Goal: Information Seeking & Learning: Learn about a topic

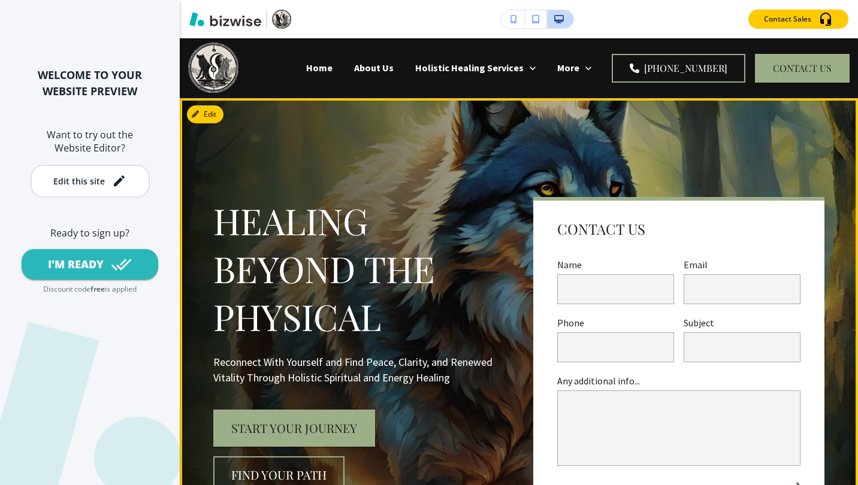
scroll to position [199, 0]
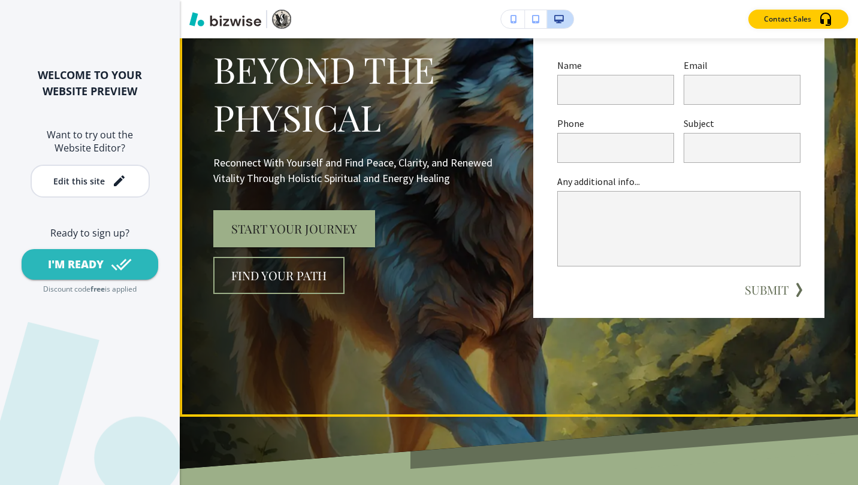
click at [259, 222] on button "Start Your Journey" at bounding box center [294, 228] width 162 height 37
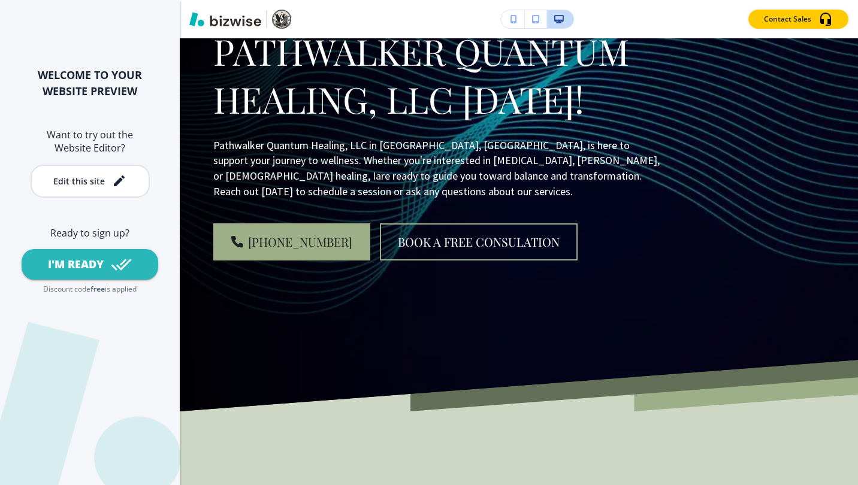
scroll to position [0, 0]
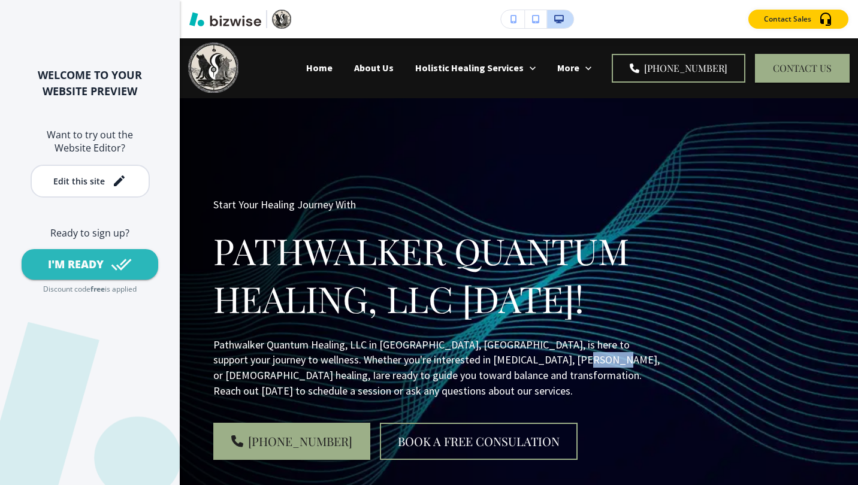
drag, startPoint x: 532, startPoint y: 362, endPoint x: 555, endPoint y: 365, distance: 23.0
click at [555, 365] on p "Pathwalker Quantum Healing, LLC in [GEOGRAPHIC_DATA], [GEOGRAPHIC_DATA], is her…" at bounding box center [438, 368] width 451 height 62
click at [531, 360] on p "Pathwalker Quantum Healing, LLC in [GEOGRAPHIC_DATA], [GEOGRAPHIC_DATA], is her…" at bounding box center [438, 368] width 451 height 62
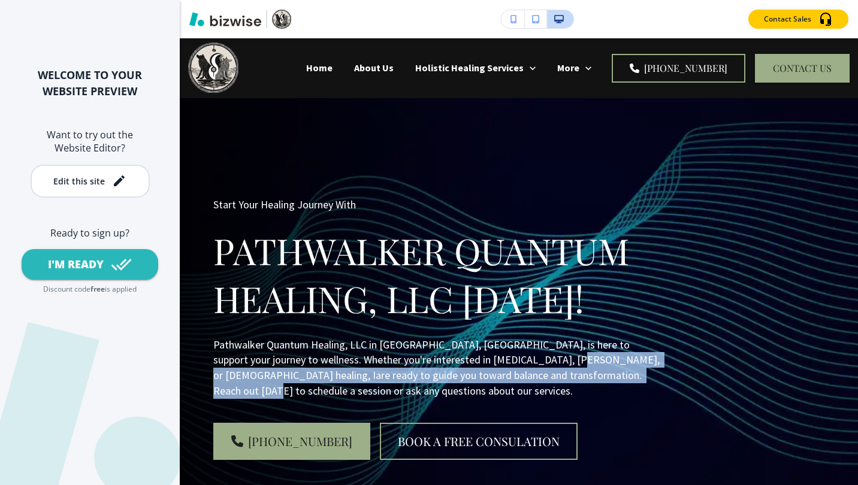
drag, startPoint x: 531, startPoint y: 361, endPoint x: 636, endPoint y: 368, distance: 105.7
click at [636, 368] on p "Pathwalker Quantum Healing, LLC in [GEOGRAPHIC_DATA], [GEOGRAPHIC_DATA], is her…" at bounding box center [438, 368] width 451 height 62
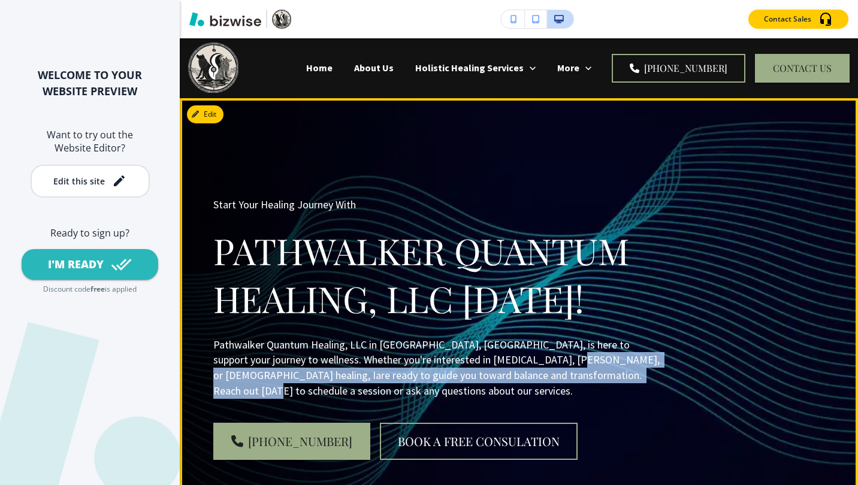
click at [614, 310] on p "Pathwalker Quantum Healing, LLC [DATE]!" at bounding box center [438, 275] width 451 height 96
drag, startPoint x: 534, startPoint y: 360, endPoint x: 570, endPoint y: 368, distance: 36.3
click at [570, 368] on p "Pathwalker Quantum Healing, LLC in [GEOGRAPHIC_DATA], [GEOGRAPHIC_DATA], is her…" at bounding box center [438, 368] width 451 height 62
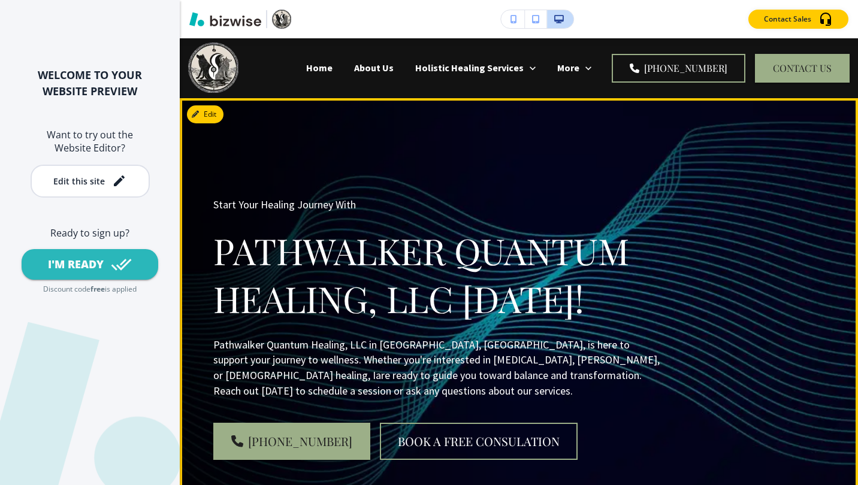
click at [304, 359] on p "Pathwalker Quantum Healing, LLC in [GEOGRAPHIC_DATA], [GEOGRAPHIC_DATA], is her…" at bounding box center [438, 368] width 451 height 62
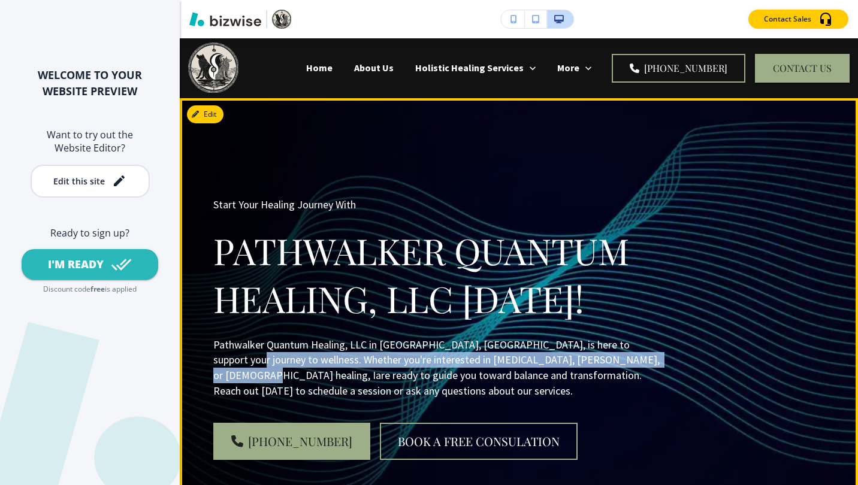
drag, startPoint x: 214, startPoint y: 358, endPoint x: 643, endPoint y: 364, distance: 429.4
click at [643, 364] on p "Pathwalker Quantum Healing, LLC in [GEOGRAPHIC_DATA], [GEOGRAPHIC_DATA], is her…" at bounding box center [438, 368] width 451 height 62
copy p "Whether you're interested in [MEDICAL_DATA], [PERSON_NAME], or [DEMOGRAPHIC_DAT…"
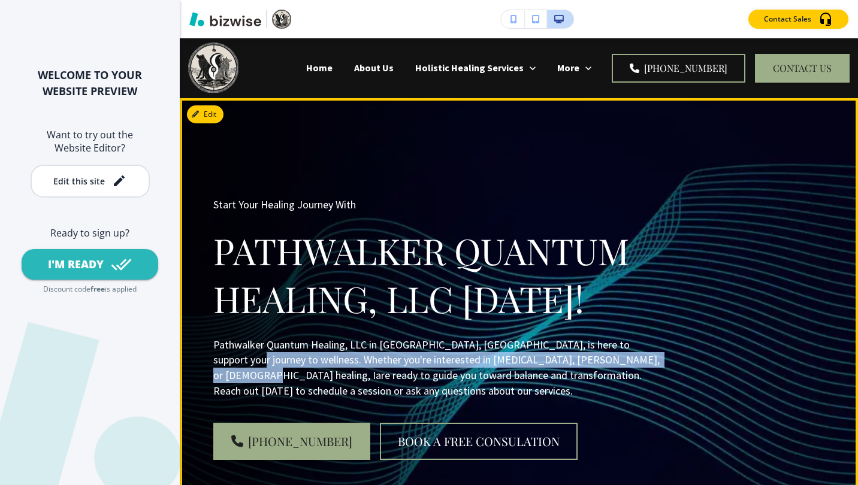
click at [442, 444] on link "Book a Free Consulation" at bounding box center [479, 441] width 198 height 37
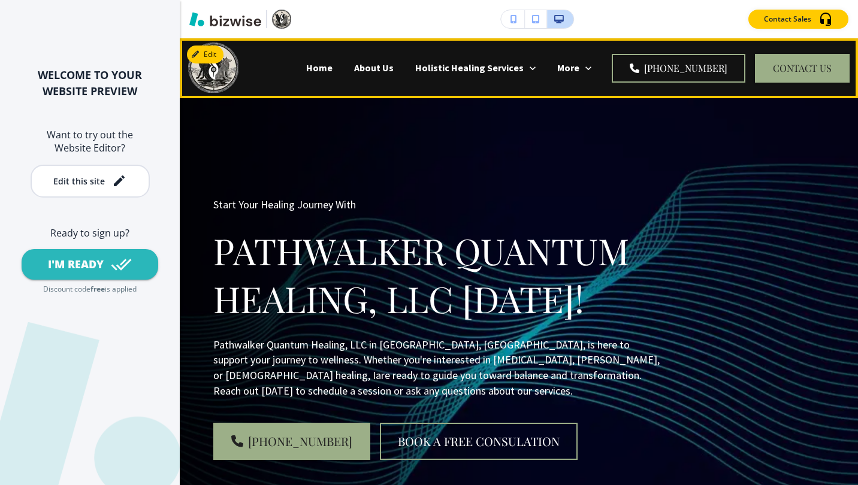
click at [306, 72] on p "Home" at bounding box center [319, 68] width 26 height 14
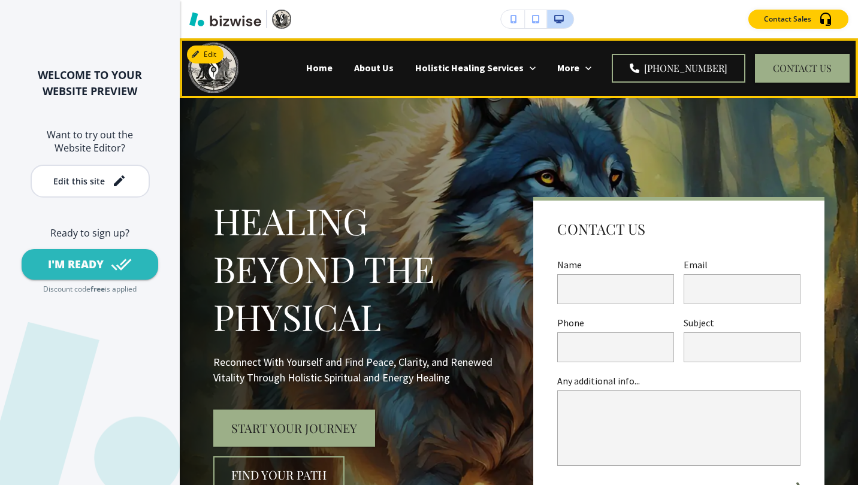
click at [354, 68] on p "About Us" at bounding box center [374, 68] width 40 height 14
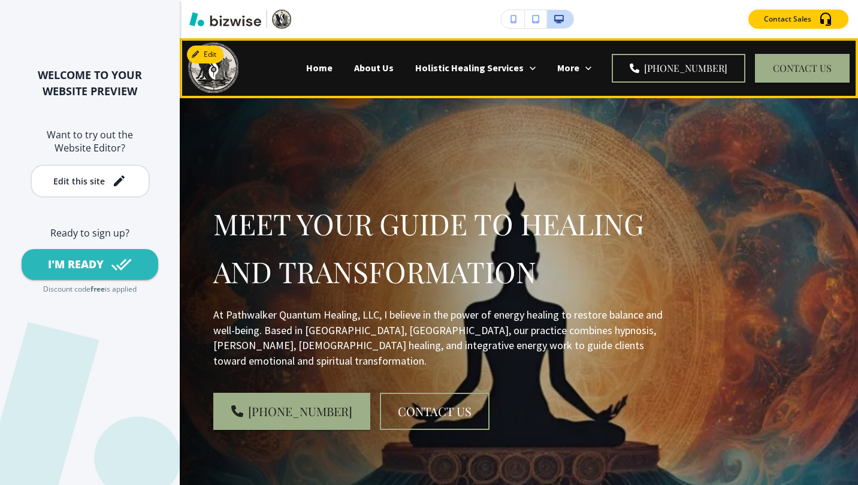
click at [306, 67] on p "Home" at bounding box center [319, 68] width 26 height 14
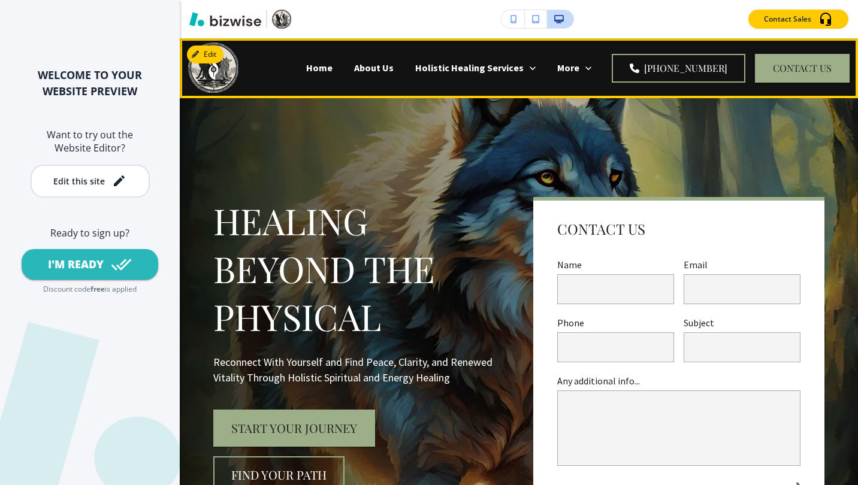
click at [354, 69] on p "About Us" at bounding box center [374, 68] width 40 height 14
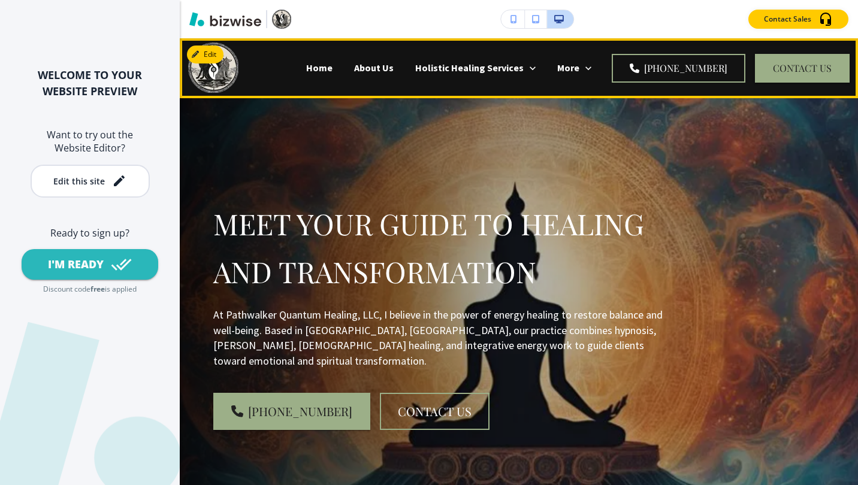
click at [354, 65] on p "About Us" at bounding box center [374, 68] width 40 height 14
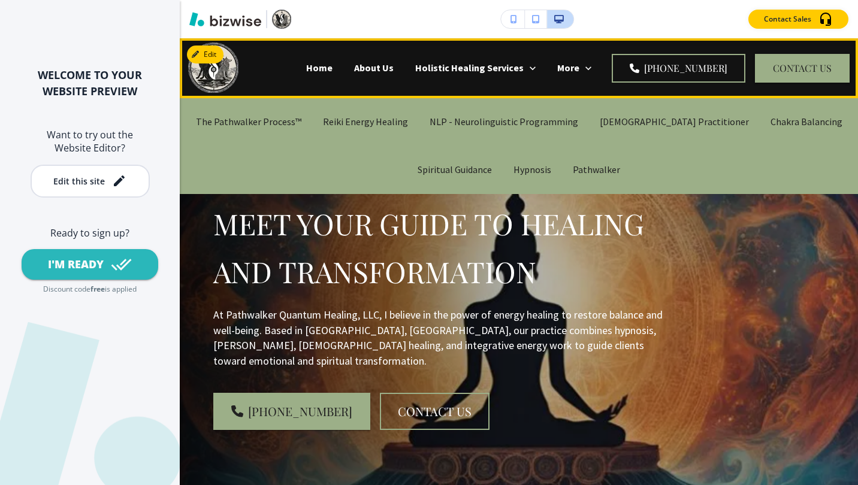
click at [283, 126] on p "The Pathwalker Process™" at bounding box center [248, 122] width 105 height 14
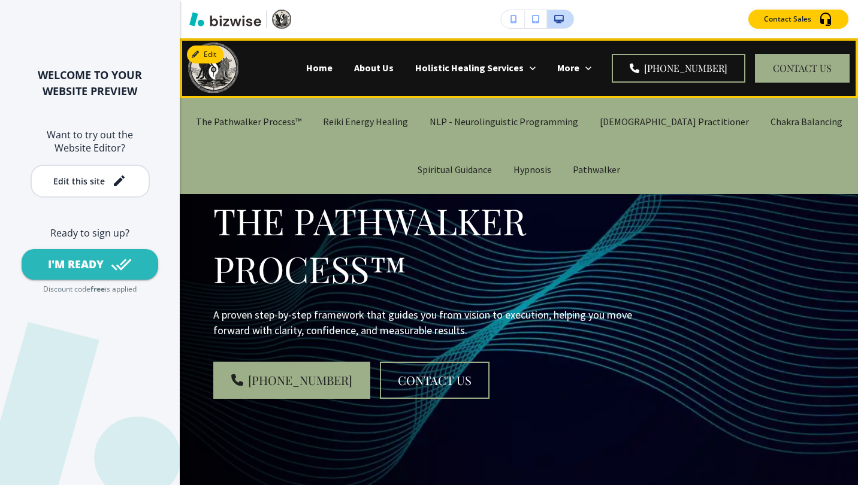
click at [387, 124] on p "Reiki Energy Healing" at bounding box center [365, 122] width 85 height 14
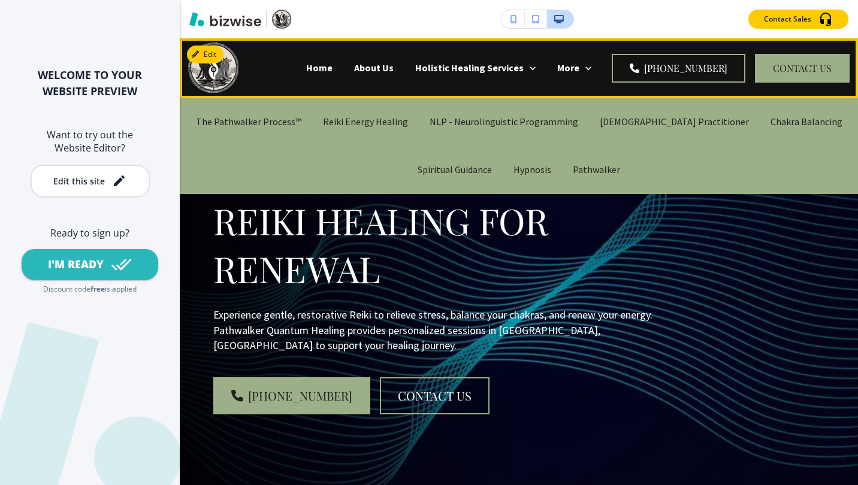
click at [528, 120] on p "NLP - Neurolinguistic Programming" at bounding box center [503, 122] width 149 height 14
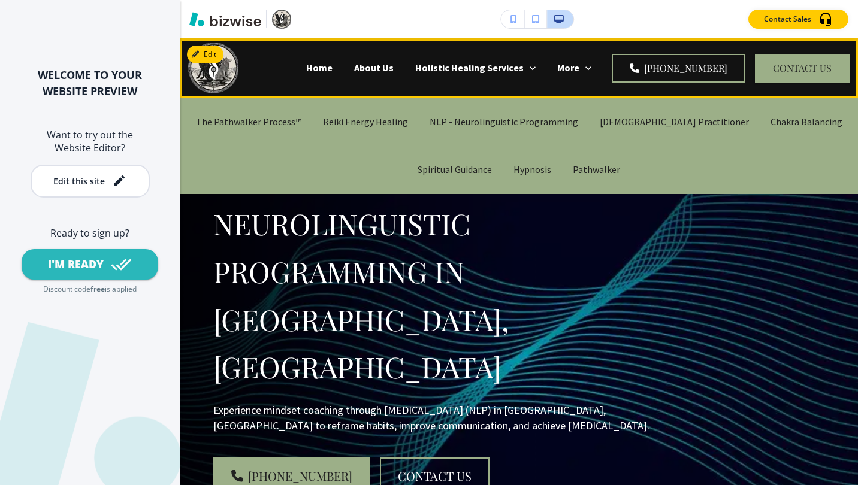
click at [687, 122] on p "[DEMOGRAPHIC_DATA] Practitioner" at bounding box center [674, 122] width 149 height 14
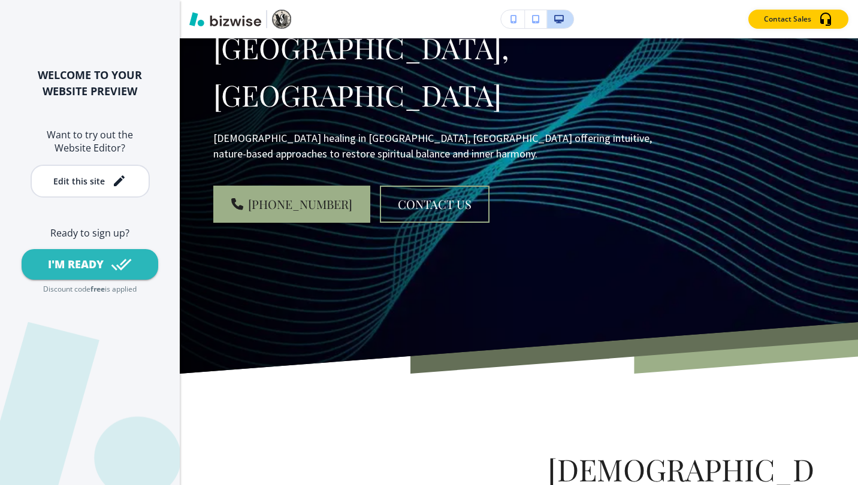
scroll to position [199, 0]
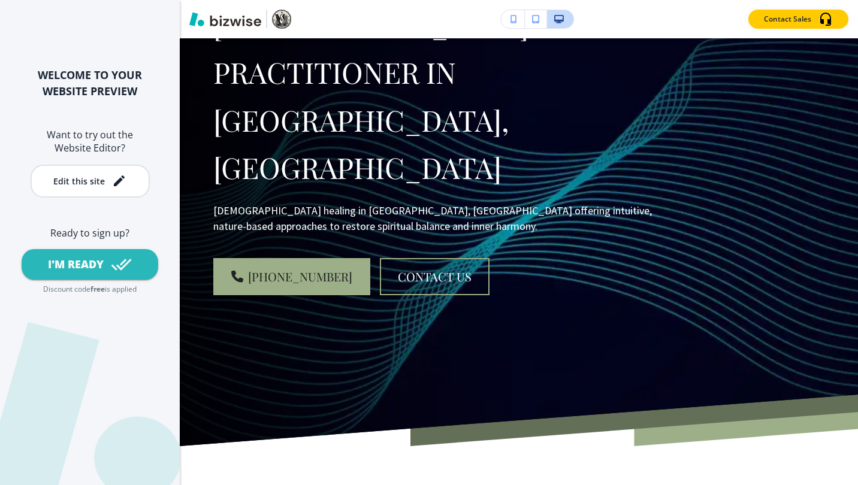
click at [853, 128] on div "Edit Home About Us Holistic Healing Services The Pathwalker Process™ Reiki Ener…" at bounding box center [519, 261] width 678 height 447
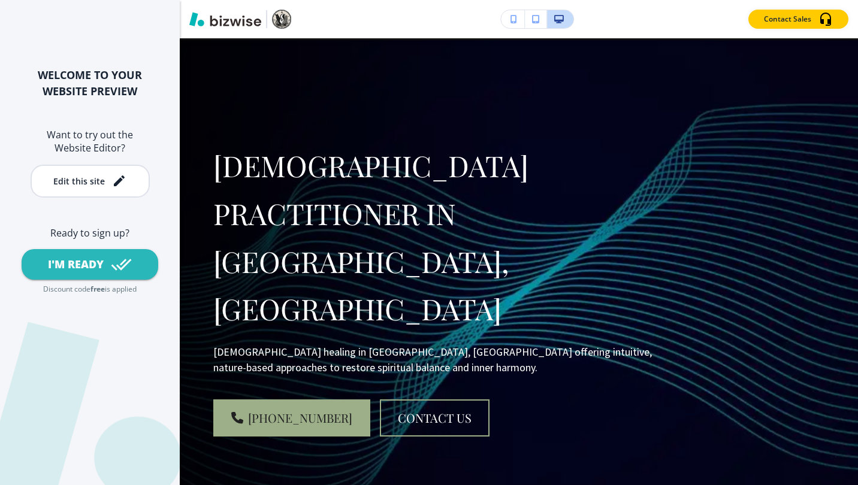
scroll to position [0, 0]
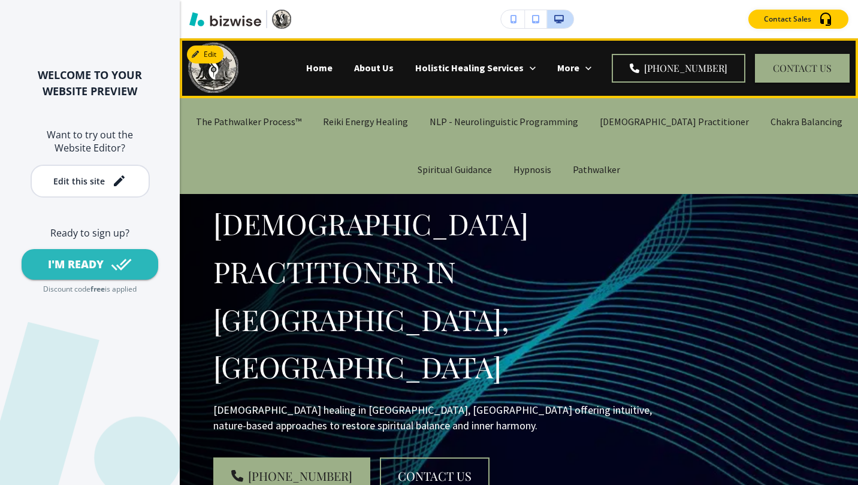
click at [770, 128] on p "Chakra Balancing" at bounding box center [806, 122] width 72 height 14
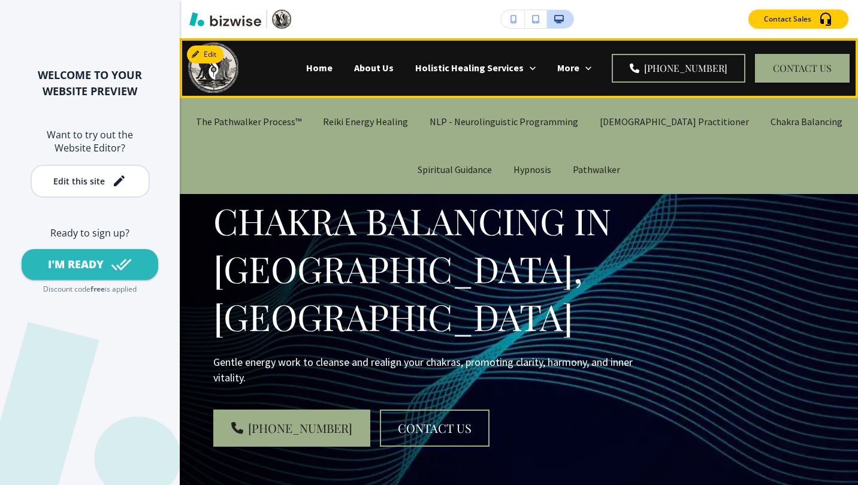
click at [770, 125] on p "Chakra Balancing" at bounding box center [806, 122] width 72 height 14
click at [435, 171] on p "Spiritual Guidance" at bounding box center [454, 170] width 74 height 14
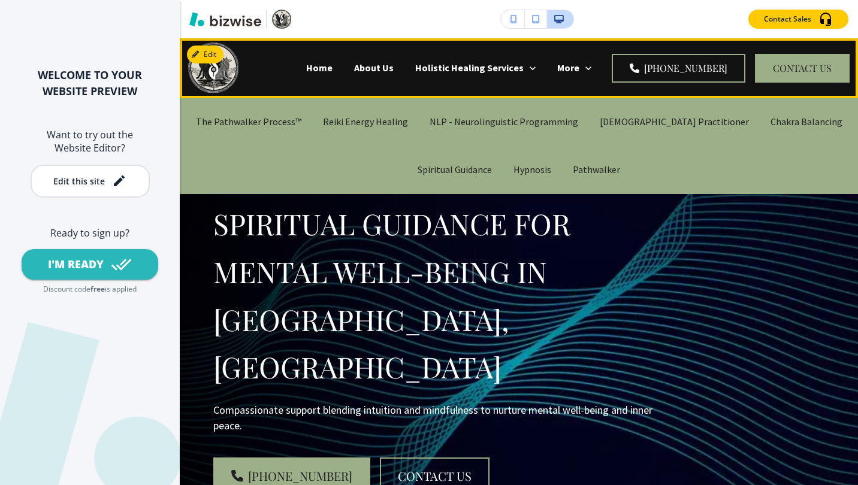
click at [529, 173] on p "Hypnosis" at bounding box center [532, 170] width 38 height 14
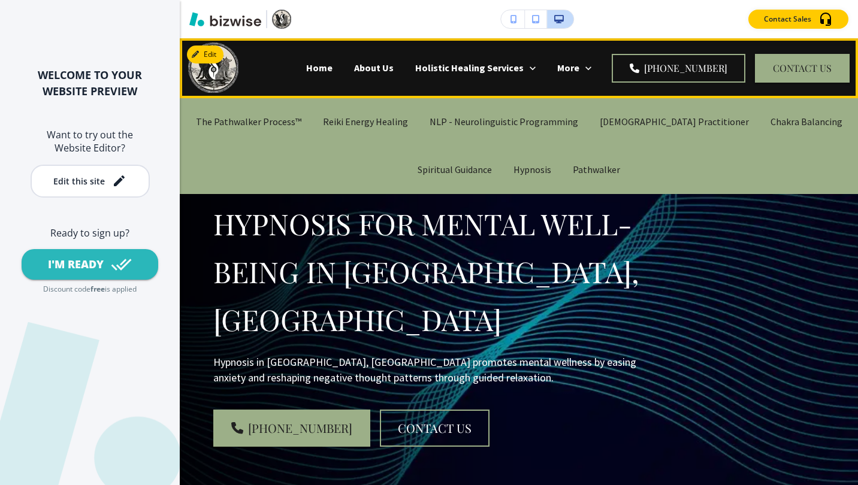
click at [591, 173] on p "Pathwalker" at bounding box center [596, 170] width 47 height 14
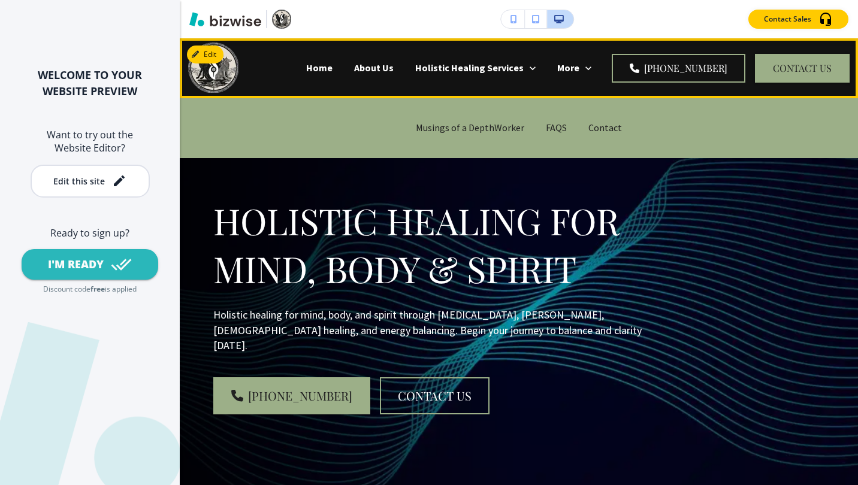
click at [511, 125] on p "Musings of a DepthWorker" at bounding box center [470, 128] width 108 height 14
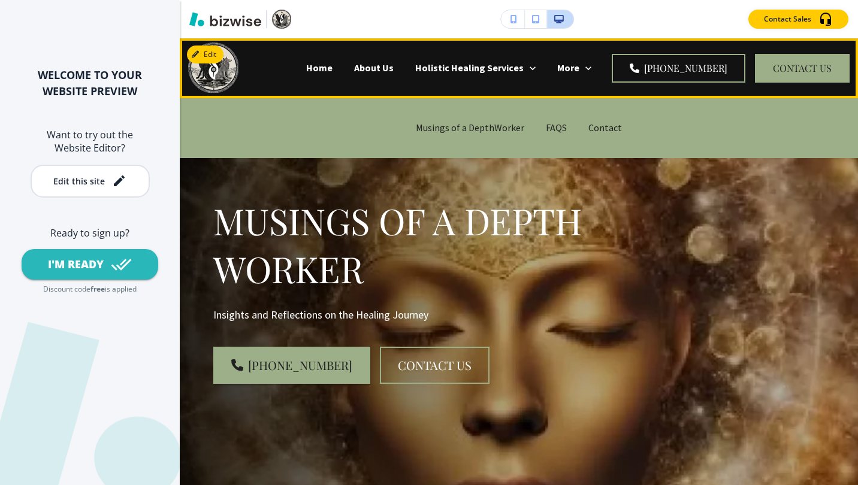
click at [546, 125] on p "FAQS" at bounding box center [556, 128] width 21 height 14
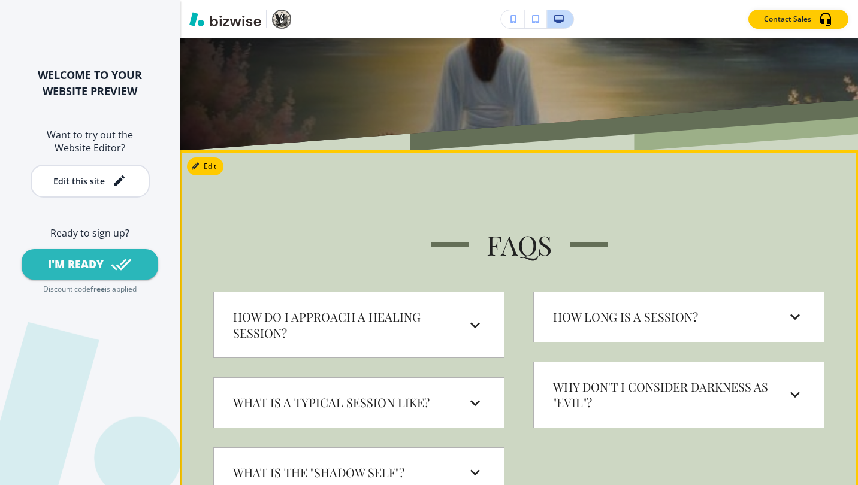
scroll to position [599, 0]
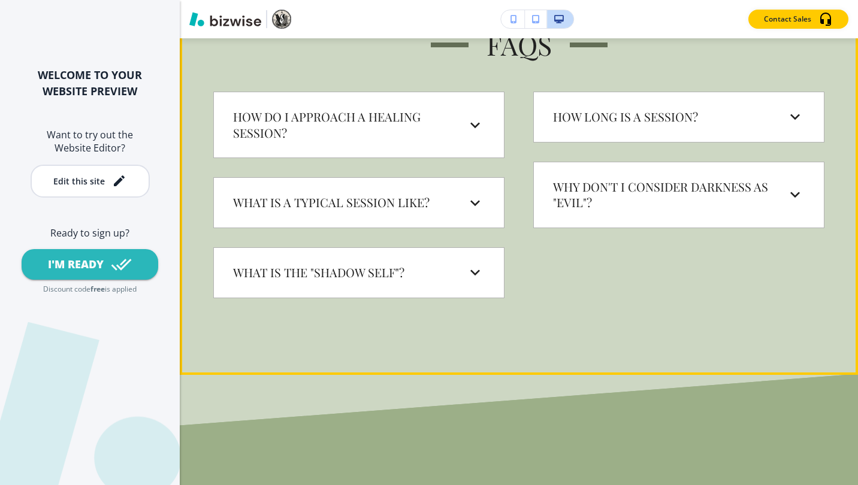
click at [613, 209] on h6 "Why don't I consider Darkness as "Evil"?" at bounding box center [662, 195] width 218 height 32
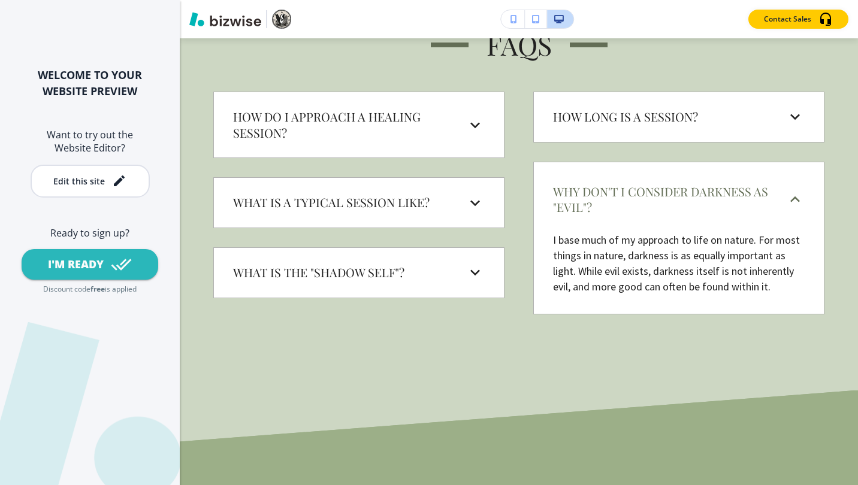
click at [540, 20] on button "button" at bounding box center [536, 19] width 22 height 18
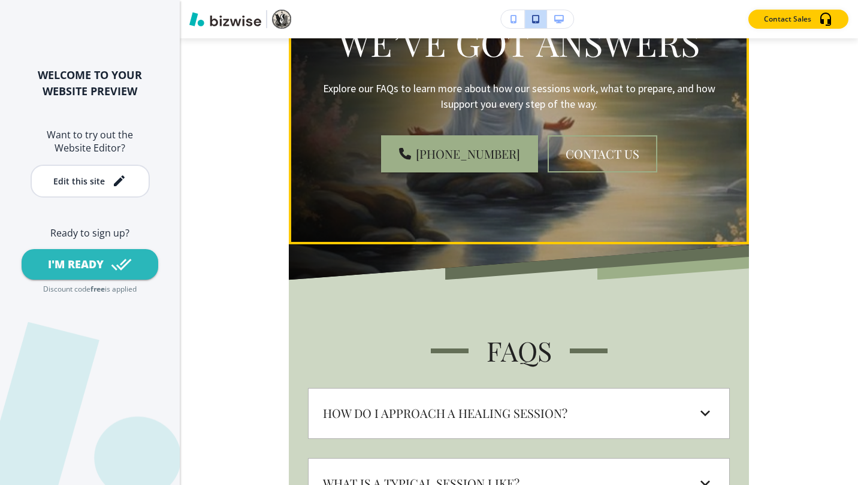
scroll to position [0, 0]
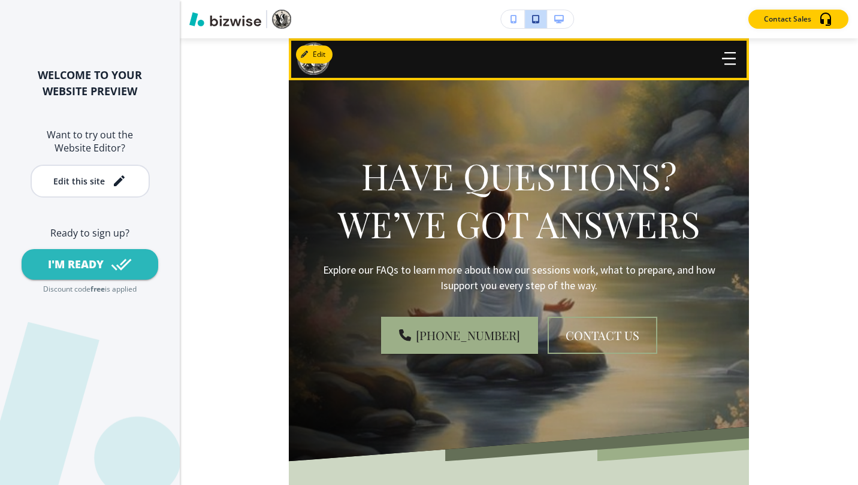
click at [419, 63] on header at bounding box center [519, 59] width 460 height 42
click at [311, 67] on img at bounding box center [313, 59] width 32 height 32
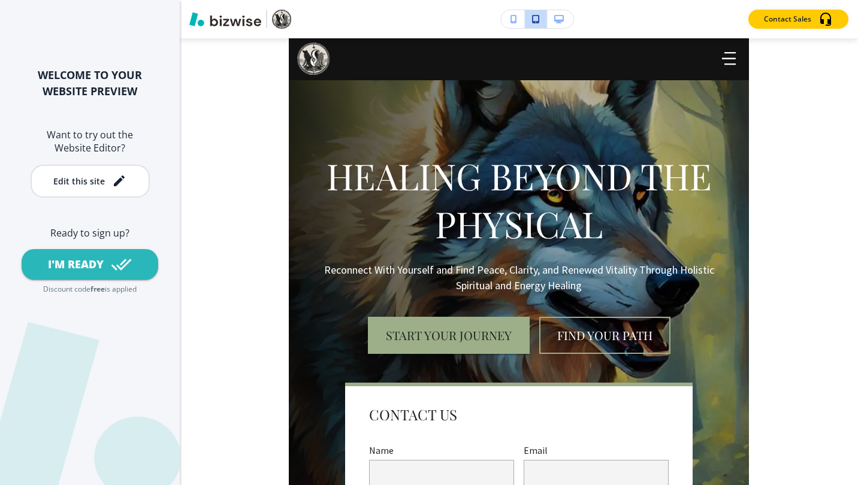
click at [512, 14] on button "button" at bounding box center [513, 19] width 24 height 18
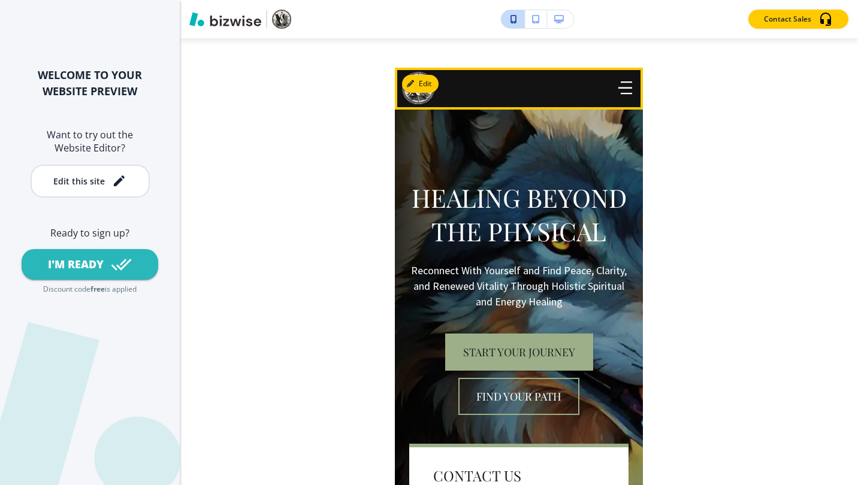
click at [618, 90] on icon "button" at bounding box center [625, 87] width 14 height 13
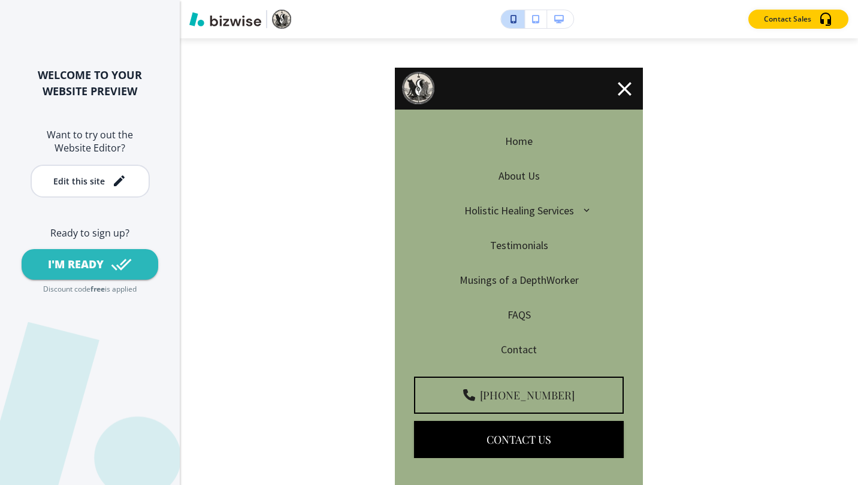
click at [533, 210] on p "Holistic Healing Services" at bounding box center [519, 211] width 110 height 16
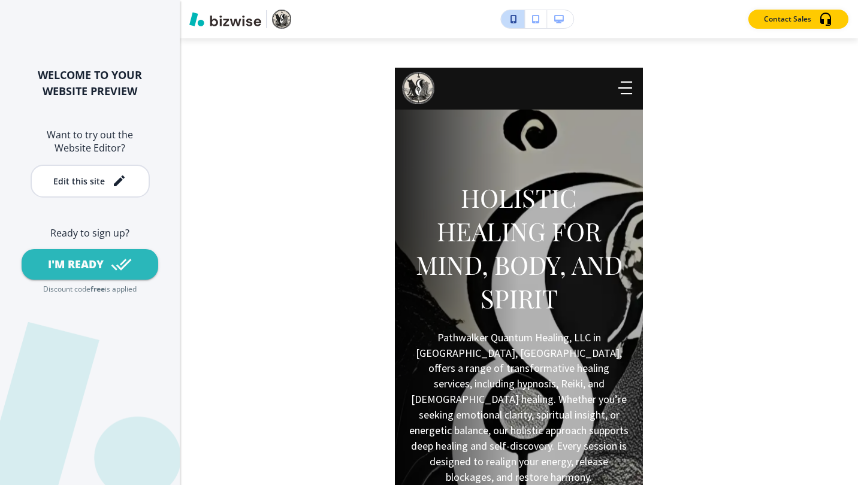
click at [540, 21] on button "button" at bounding box center [536, 19] width 22 height 18
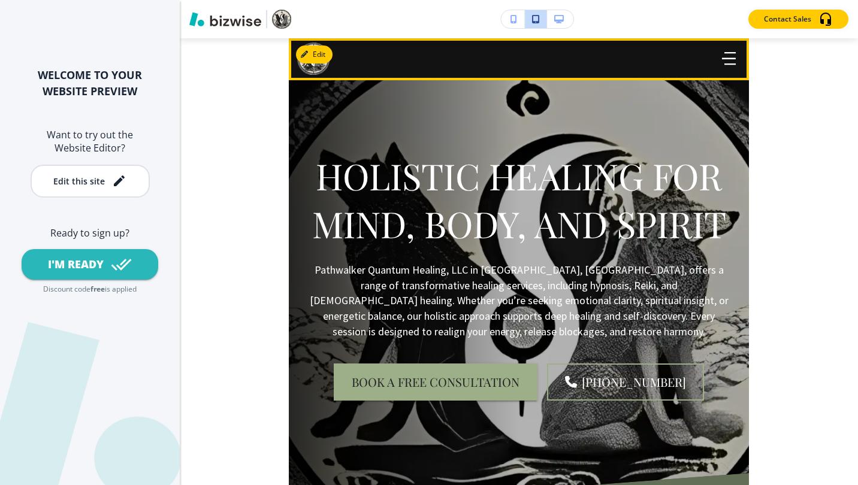
click at [724, 59] on icon "button" at bounding box center [729, 58] width 14 height 13
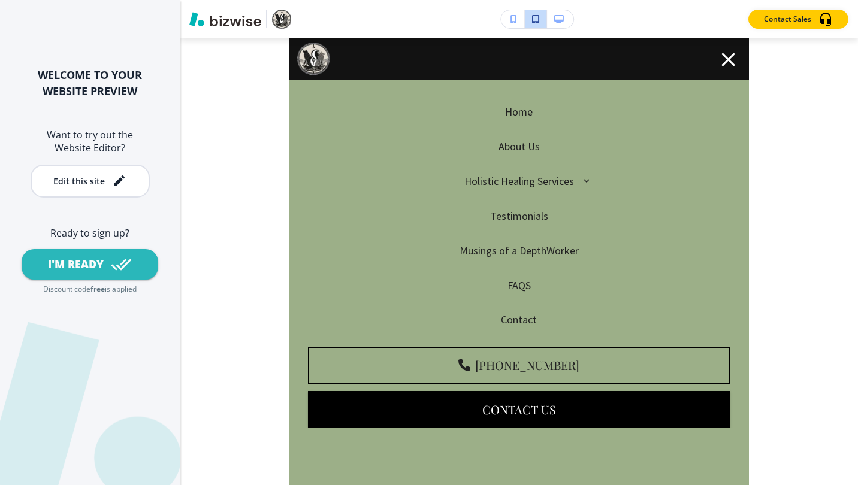
click at [515, 216] on p "Testimonials" at bounding box center [519, 216] width 58 height 16
